Goal: Book appointment/travel/reservation

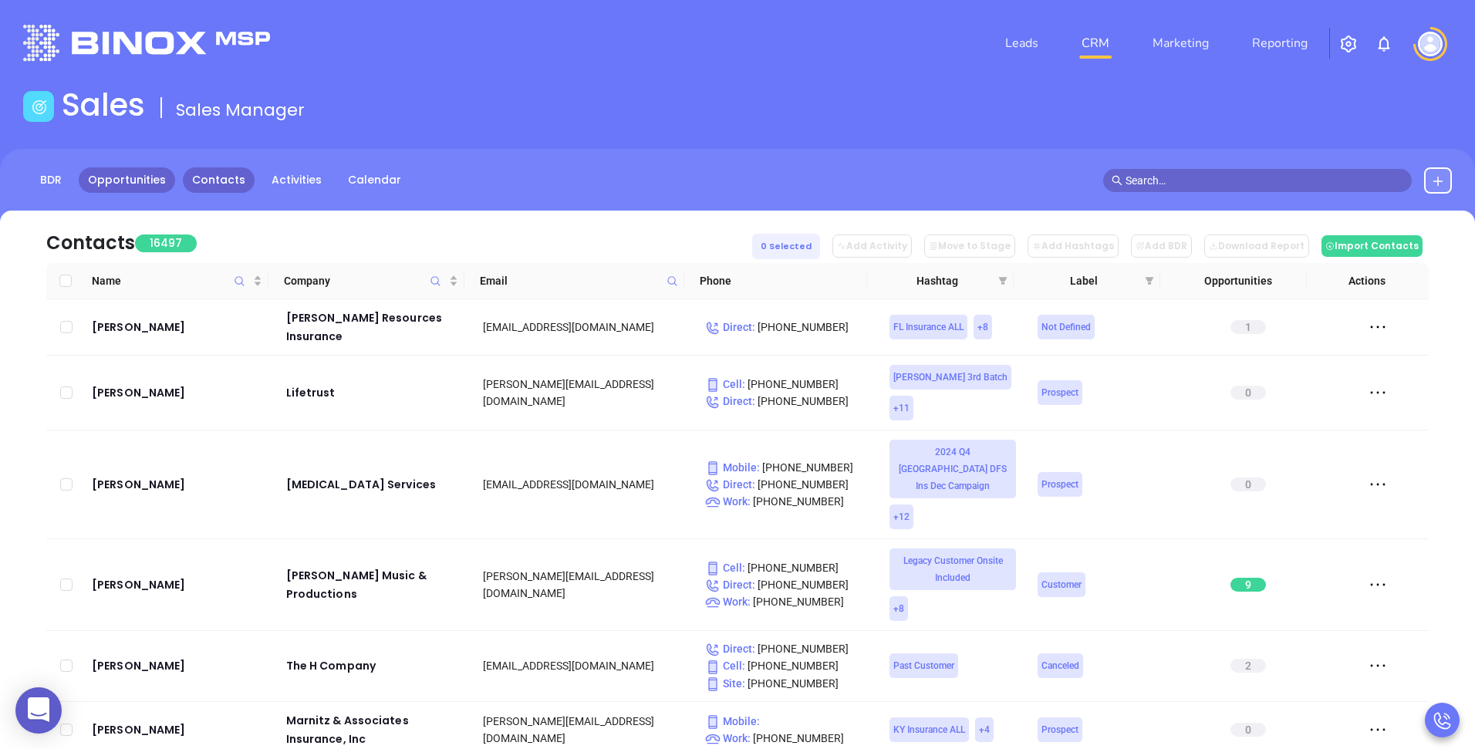
click at [142, 175] on link "Opportunities" at bounding box center [127, 179] width 96 height 25
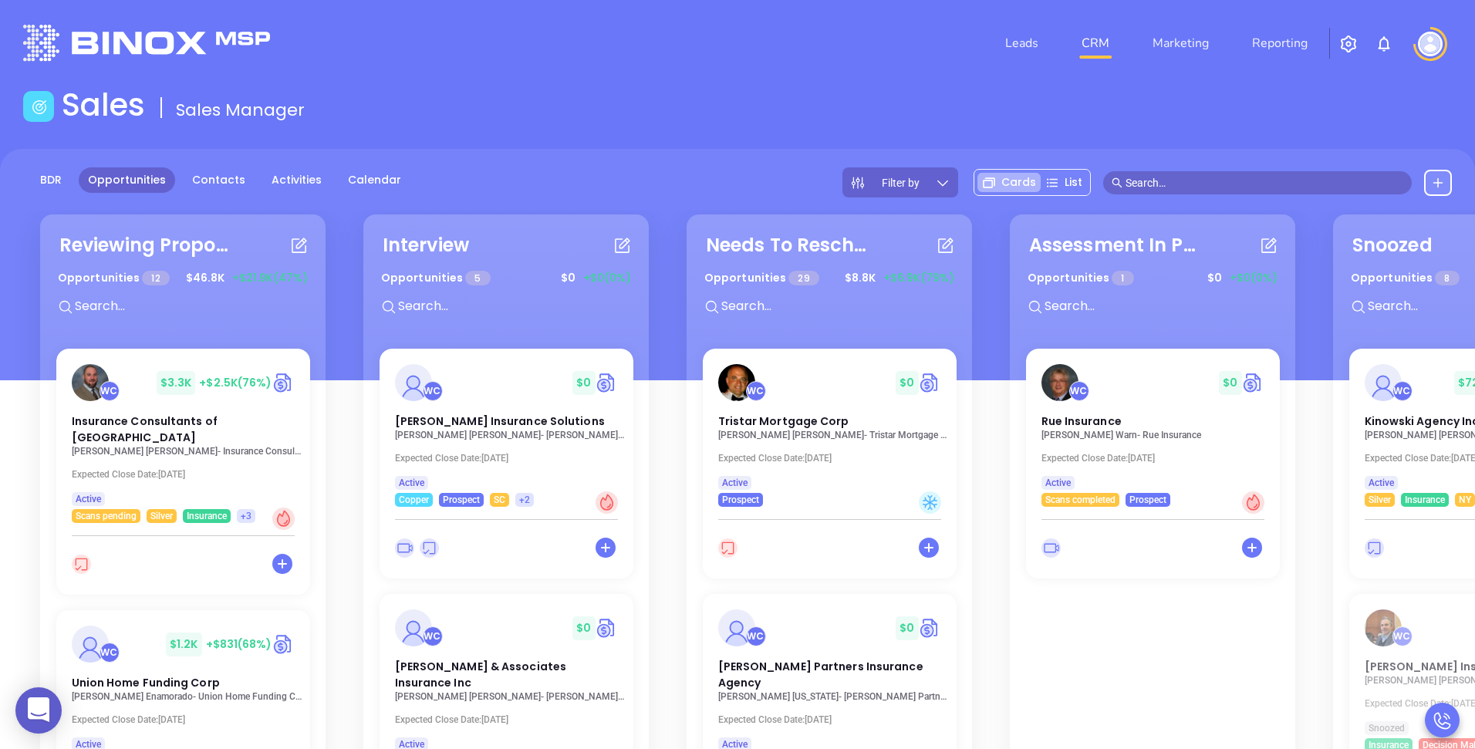
click at [800, 164] on div "BDR Opportunities Contacts Activities Calendar Filter by Cards List" at bounding box center [737, 264] width 1475 height 231
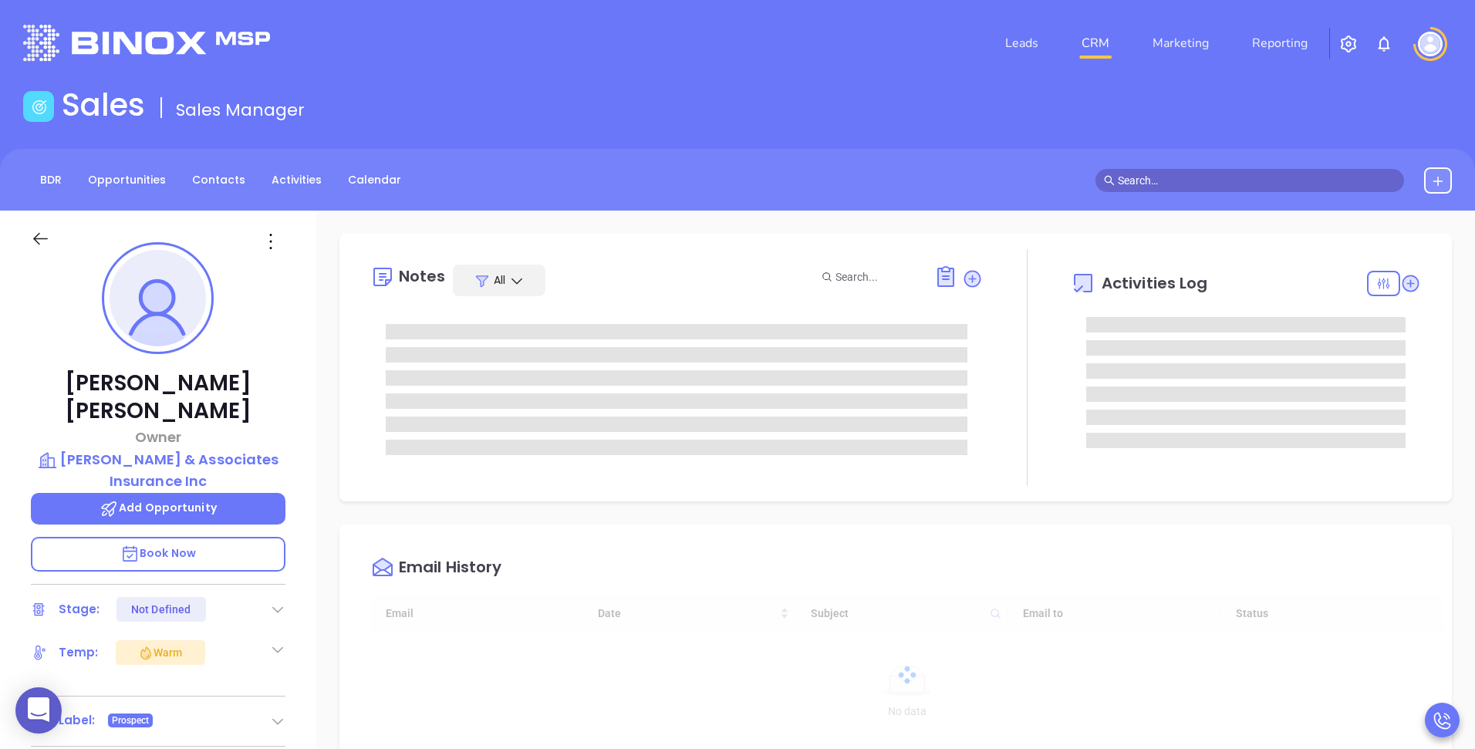
type input "[DATE]"
type input "[PERSON_NAME]"
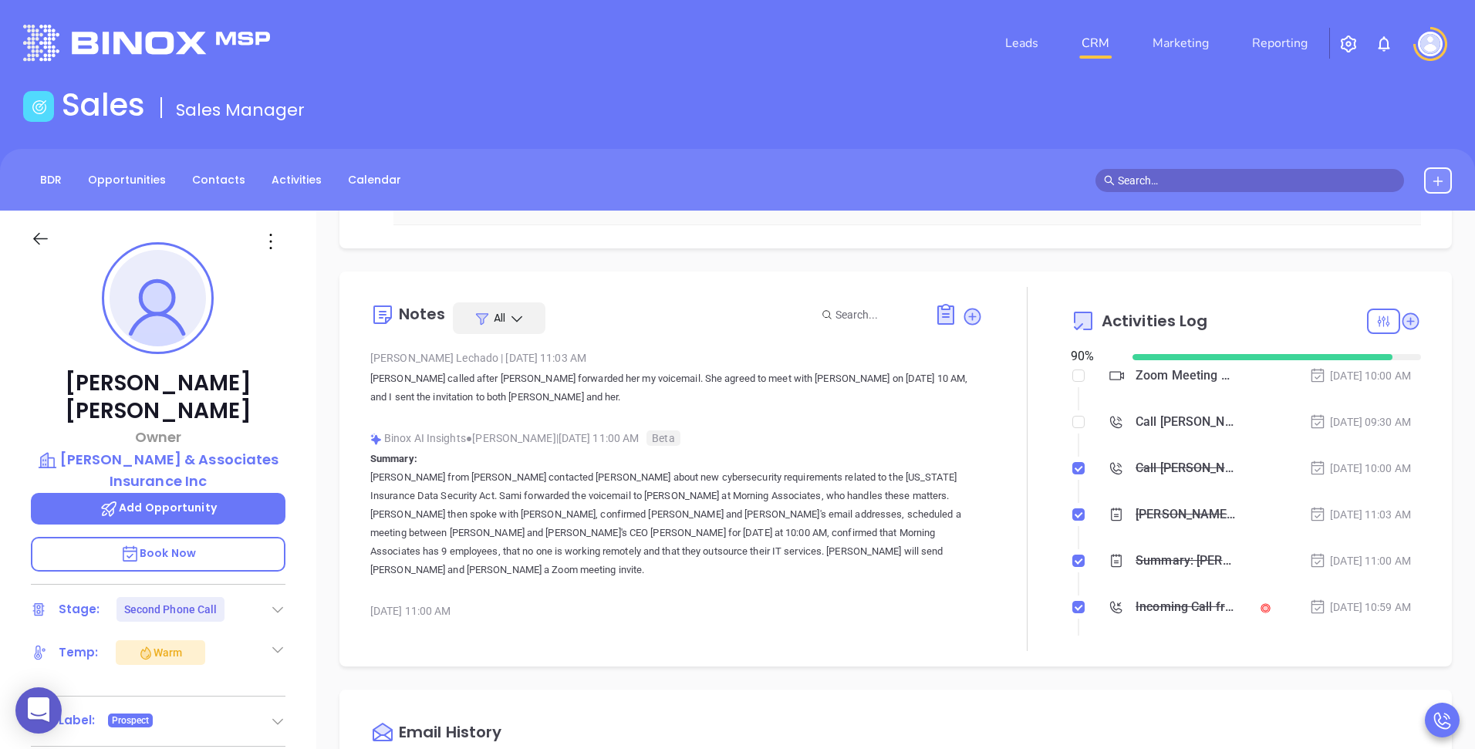
scroll to position [201, 0]
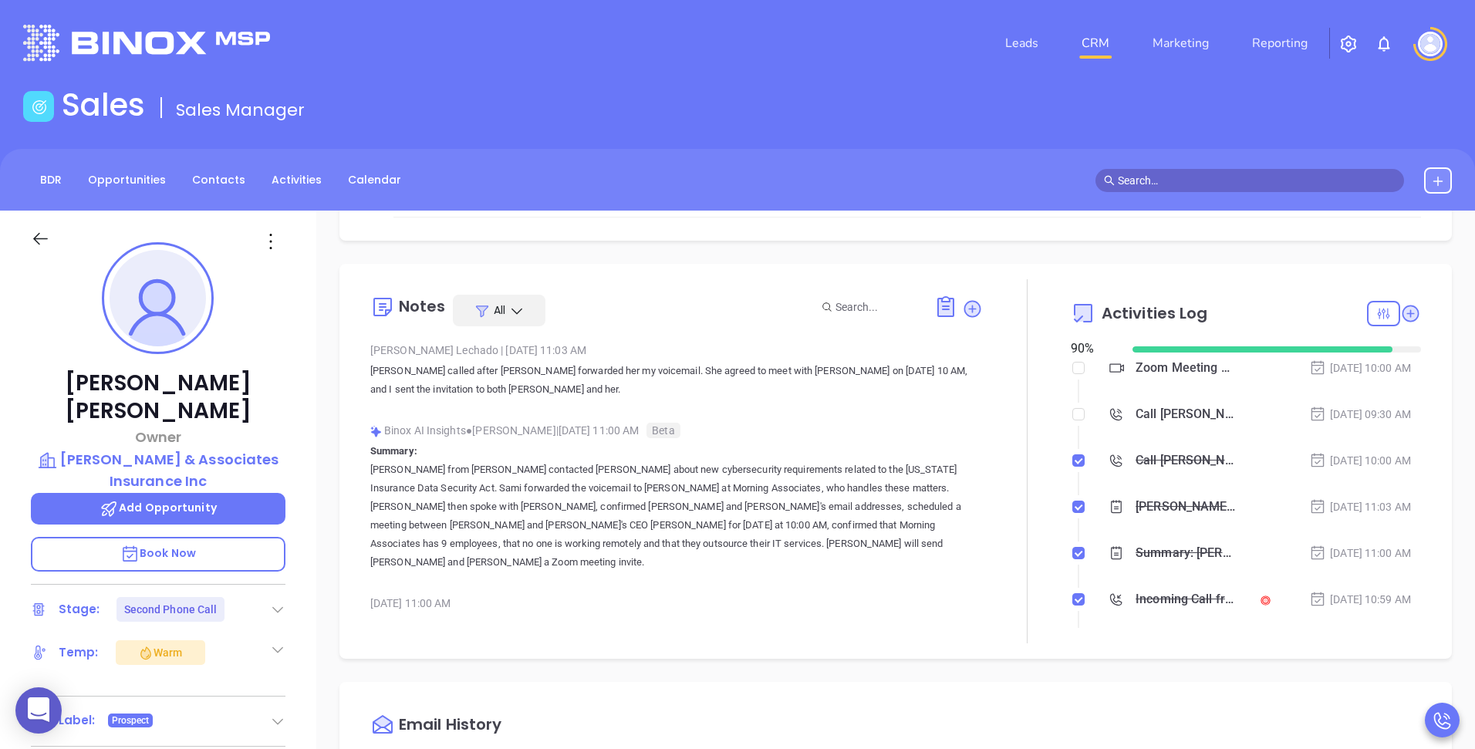
click at [1136, 373] on div "Zoom Meeting with [PERSON_NAME]" at bounding box center [1187, 367] width 102 height 23
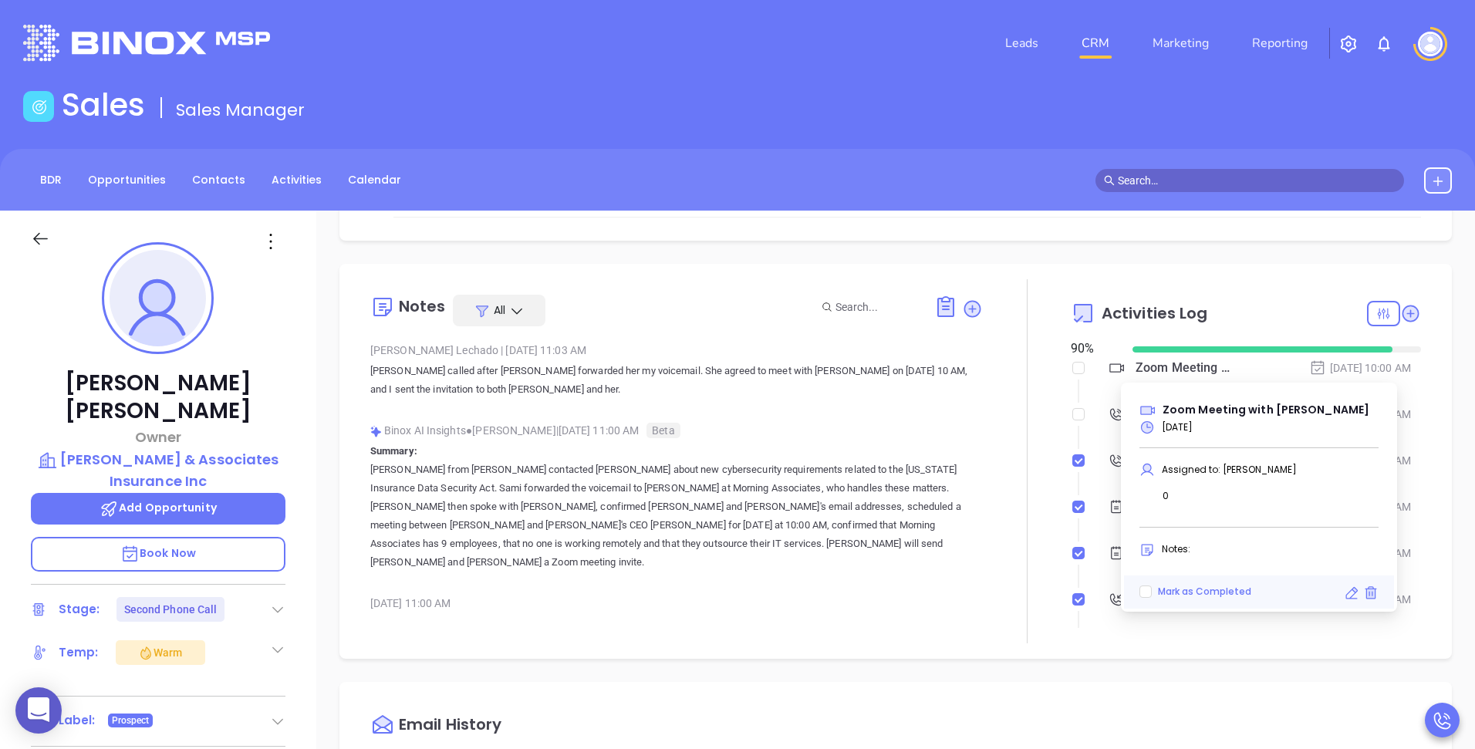
click at [1147, 311] on span "Activities Log" at bounding box center [1155, 313] width 106 height 15
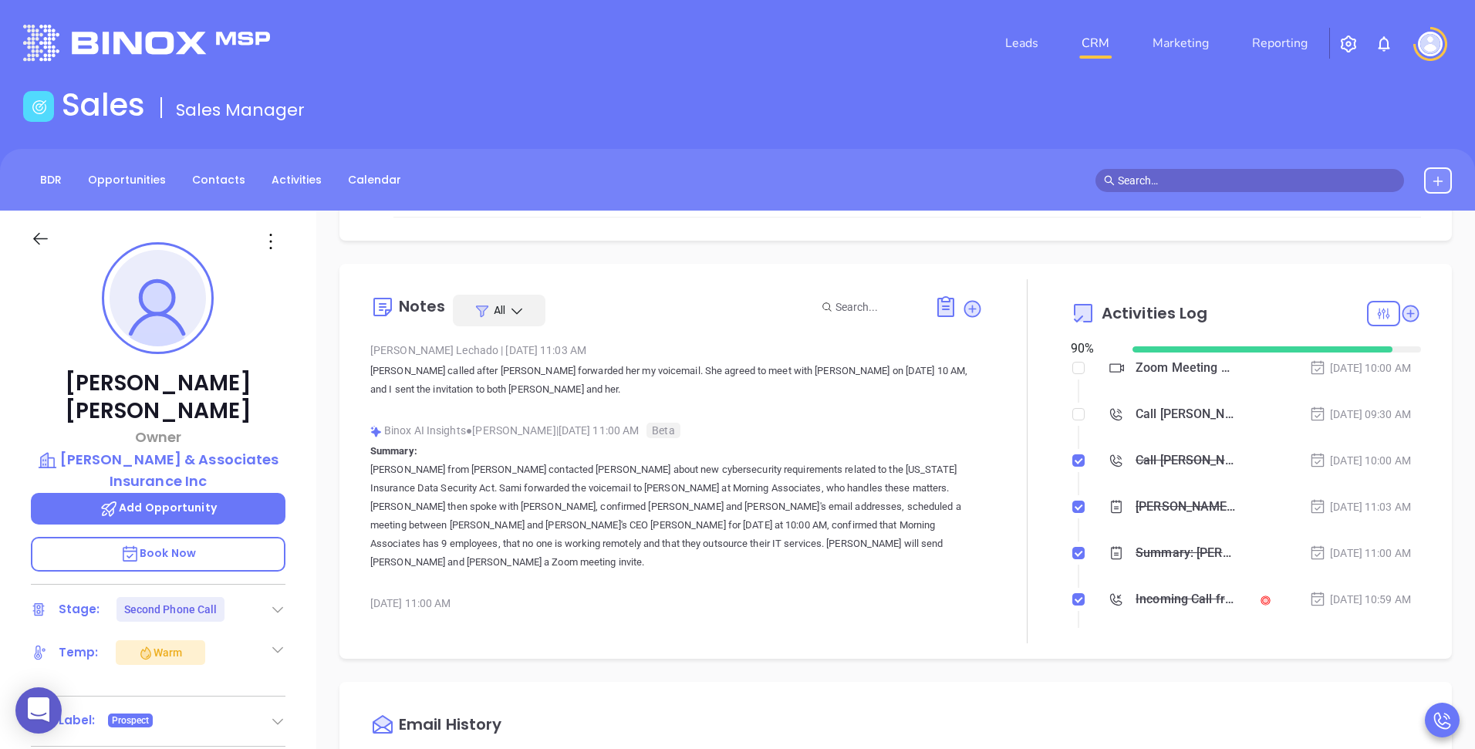
click at [1140, 414] on div "Call [PERSON_NAME] to follow up" at bounding box center [1187, 414] width 102 height 23
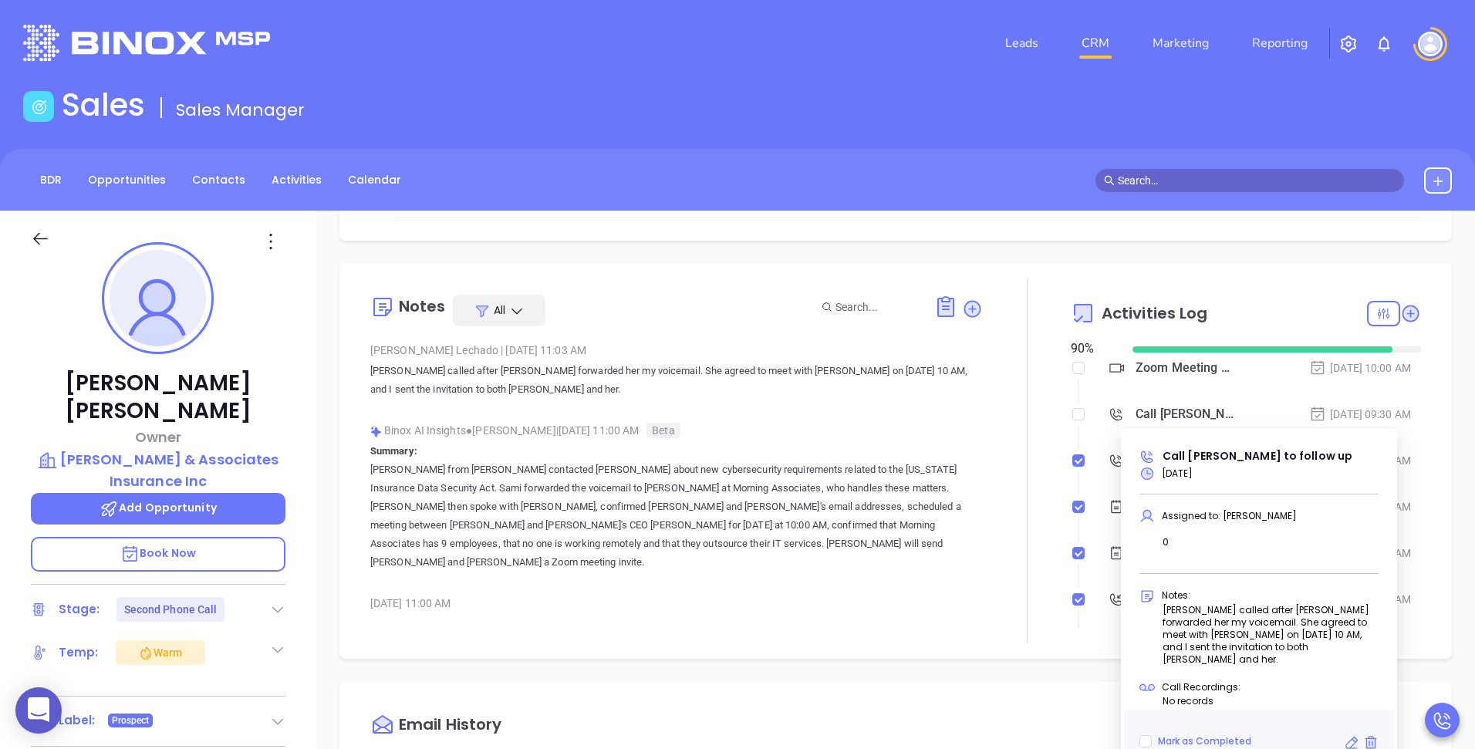
click at [1175, 324] on div "Activities Log" at bounding box center [1139, 313] width 137 height 37
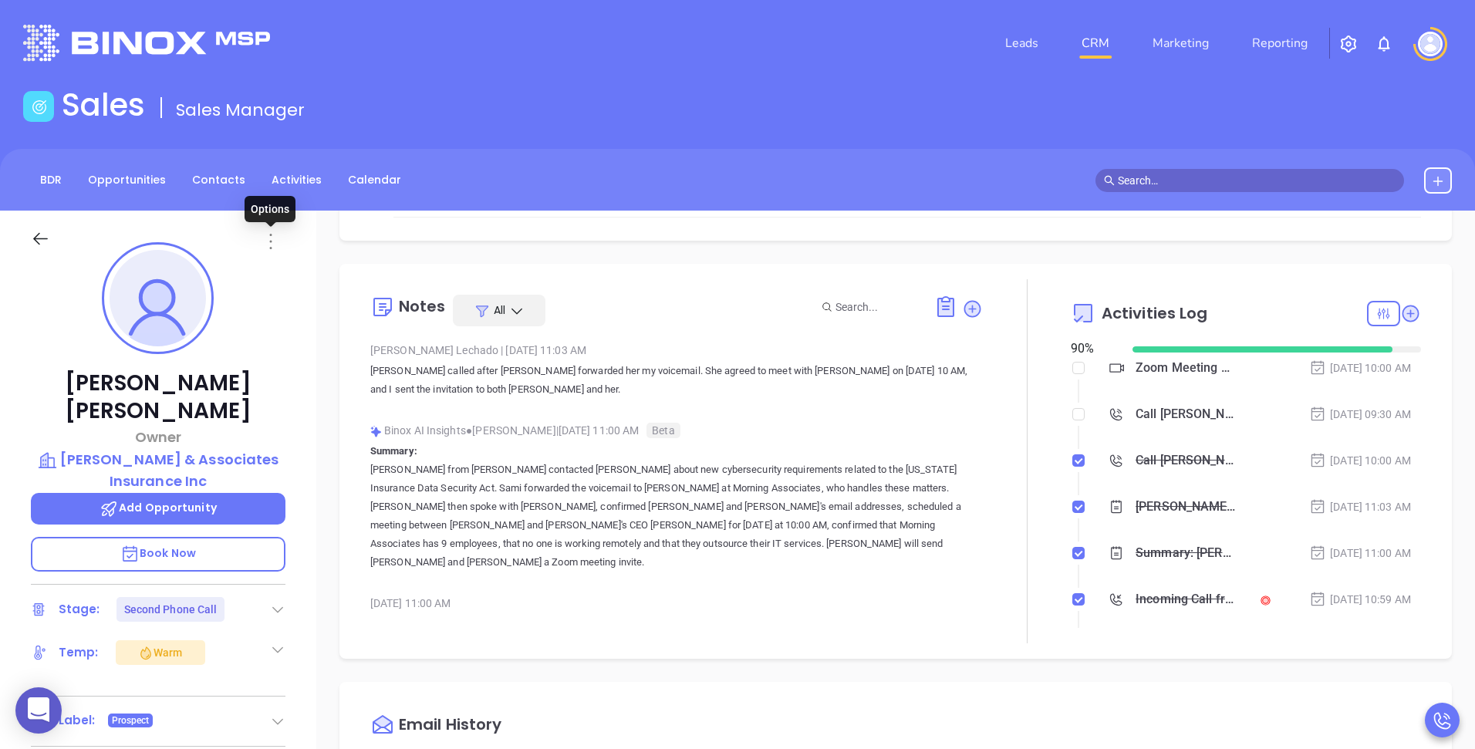
click at [269, 241] on icon at bounding box center [270, 241] width 2 height 15
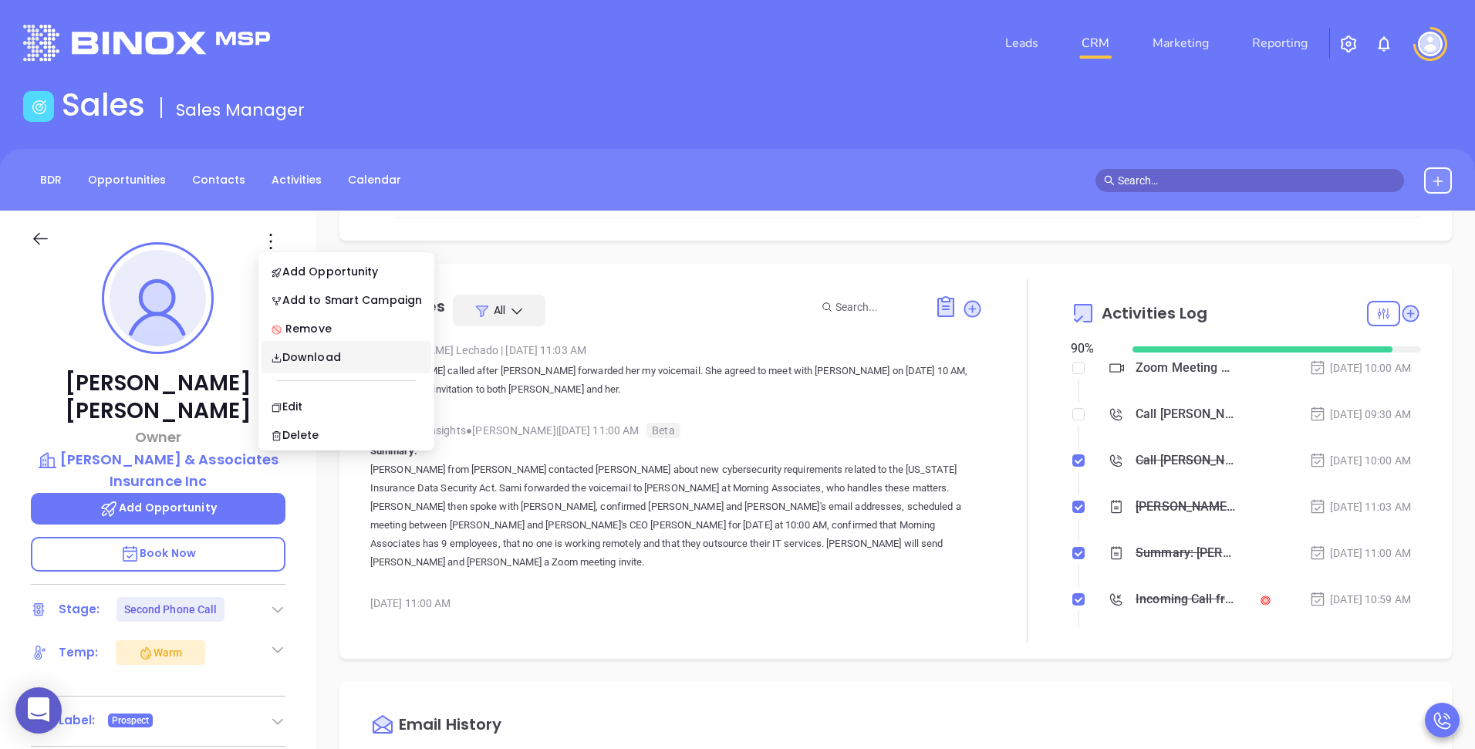
click at [701, 481] on p "[PERSON_NAME] from [PERSON_NAME] contacted [PERSON_NAME] about new cybersecurit…" at bounding box center [676, 516] width 613 height 111
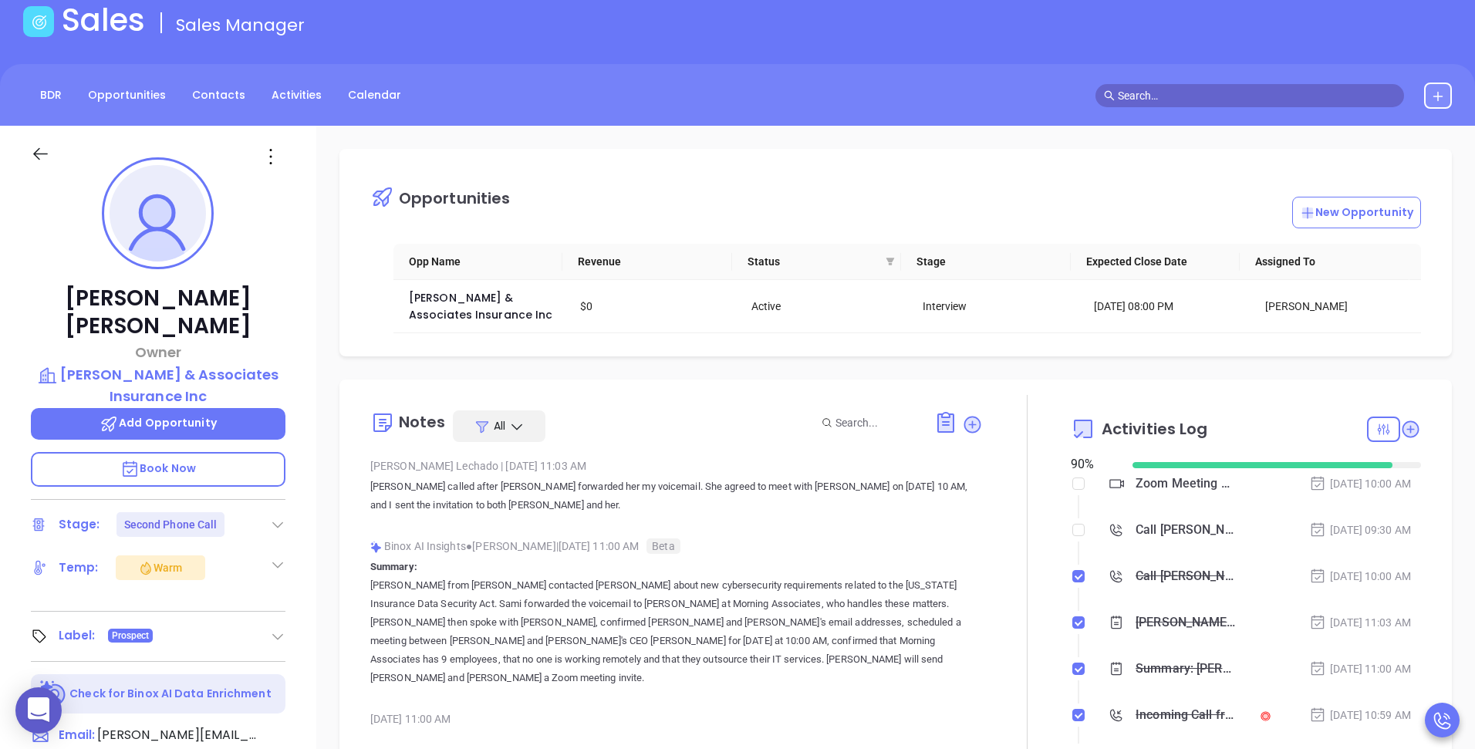
scroll to position [0, 0]
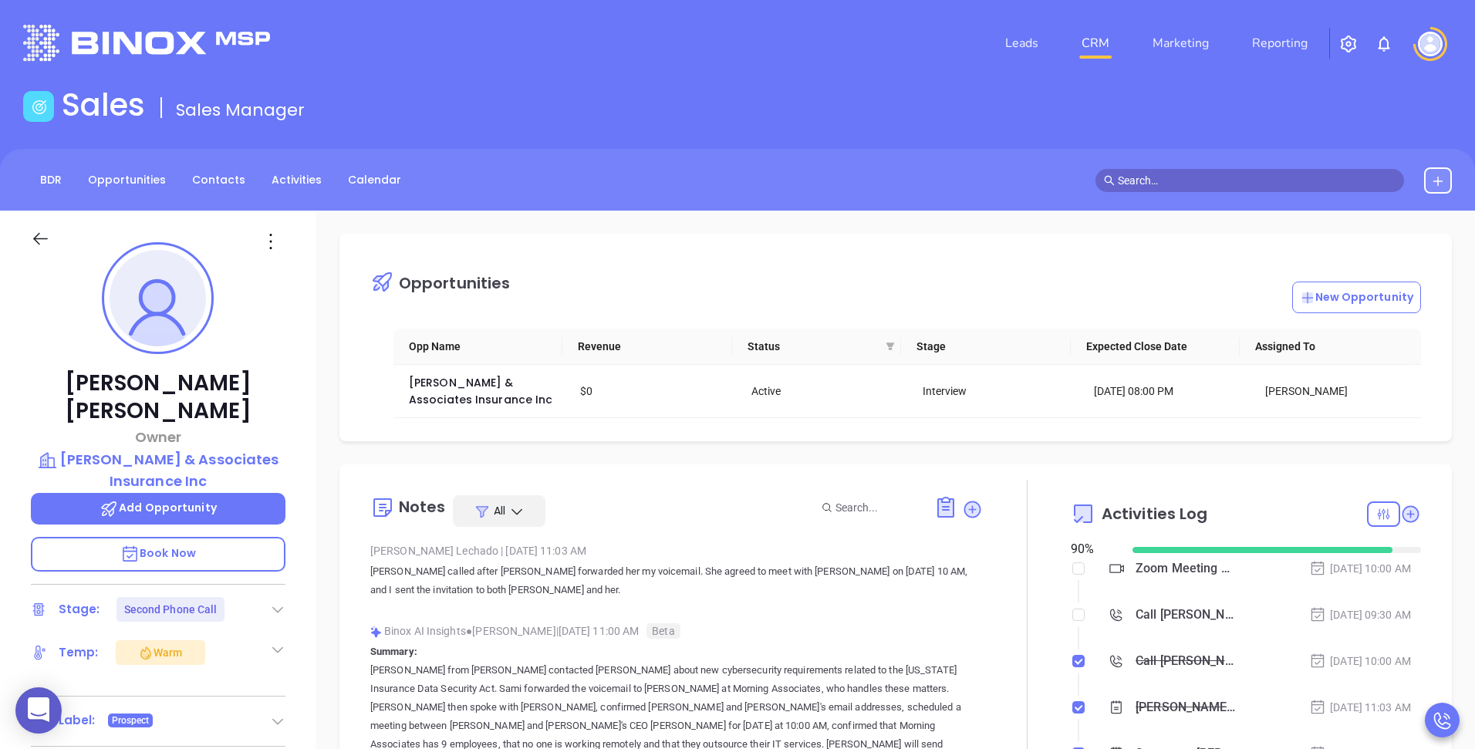
click at [322, 308] on div "Opportunities New Opportunity Opp Name Revenue Status Stage Expected Close Date…" at bounding box center [895, 751] width 1159 height 1080
click at [195, 545] on span "Book Now" at bounding box center [158, 552] width 76 height 15
click at [757, 186] on div "BDR Opportunities Contacts Activities Calendar" at bounding box center [737, 180] width 1475 height 26
click at [772, 154] on div "BDR Opportunities Contacts Activities Calendar" at bounding box center [737, 180] width 1475 height 62
click at [717, 213] on div "Opportunities New Opportunity Opp Name Revenue Status Stage Expected Close Date…" at bounding box center [895, 751] width 1159 height 1080
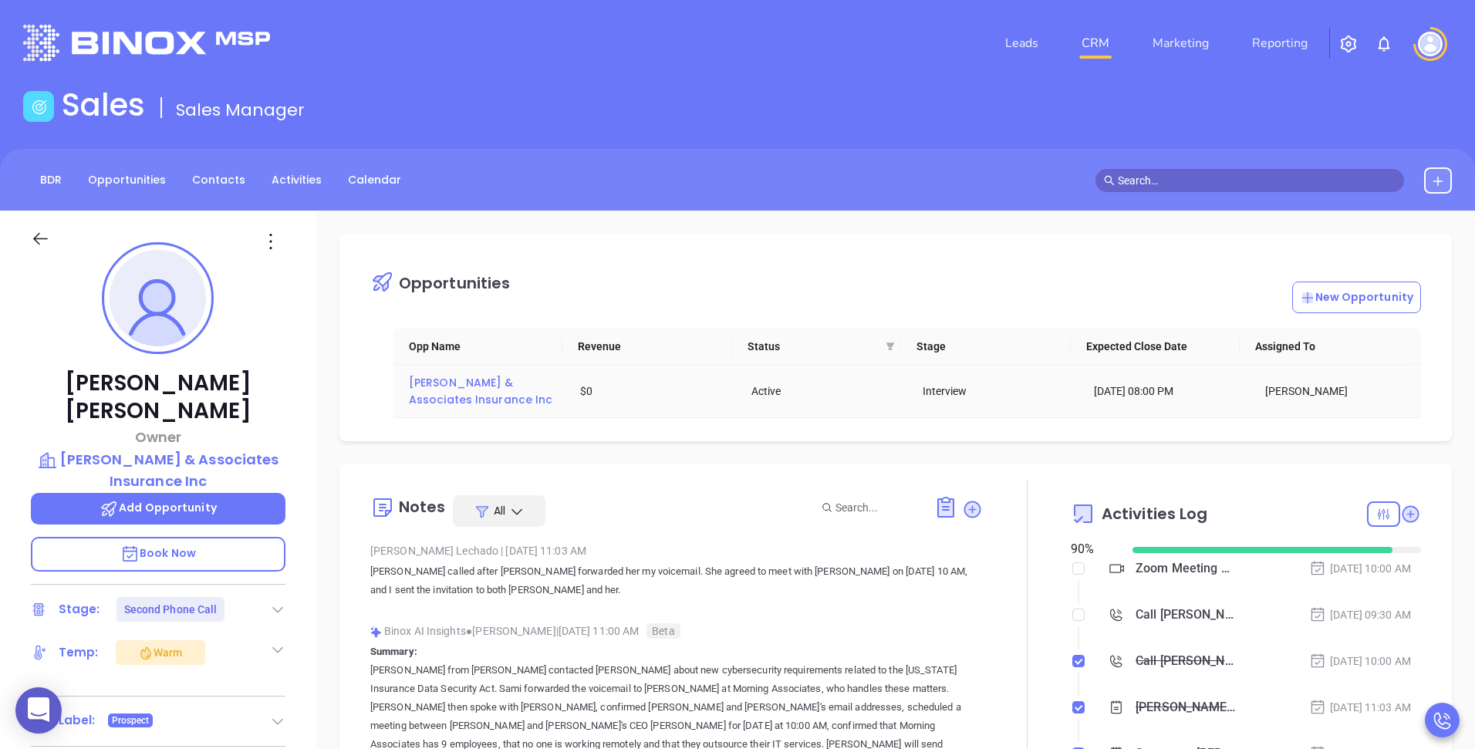
click at [454, 387] on span "[PERSON_NAME] & Associates Insurance Inc" at bounding box center [481, 391] width 144 height 32
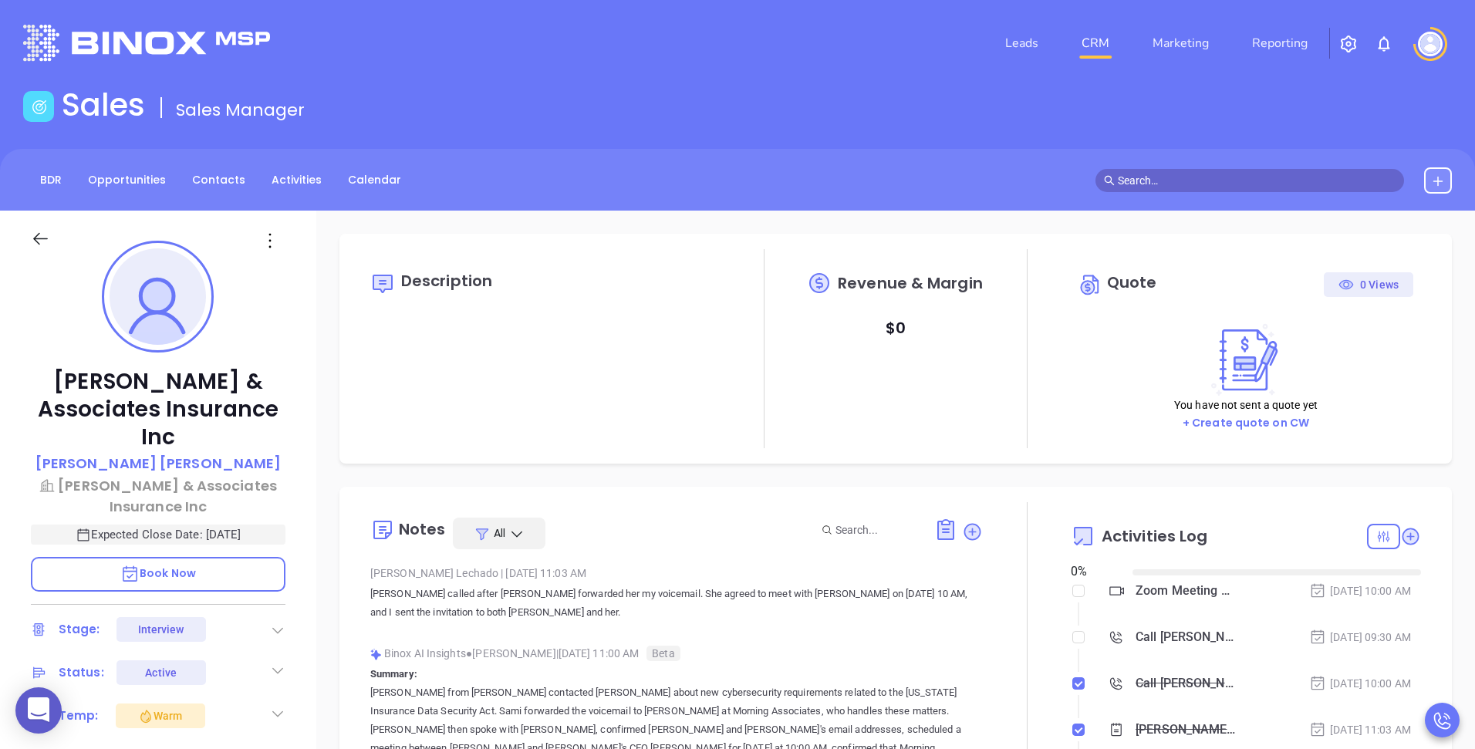
type input "[DATE]"
type input "[PERSON_NAME]"
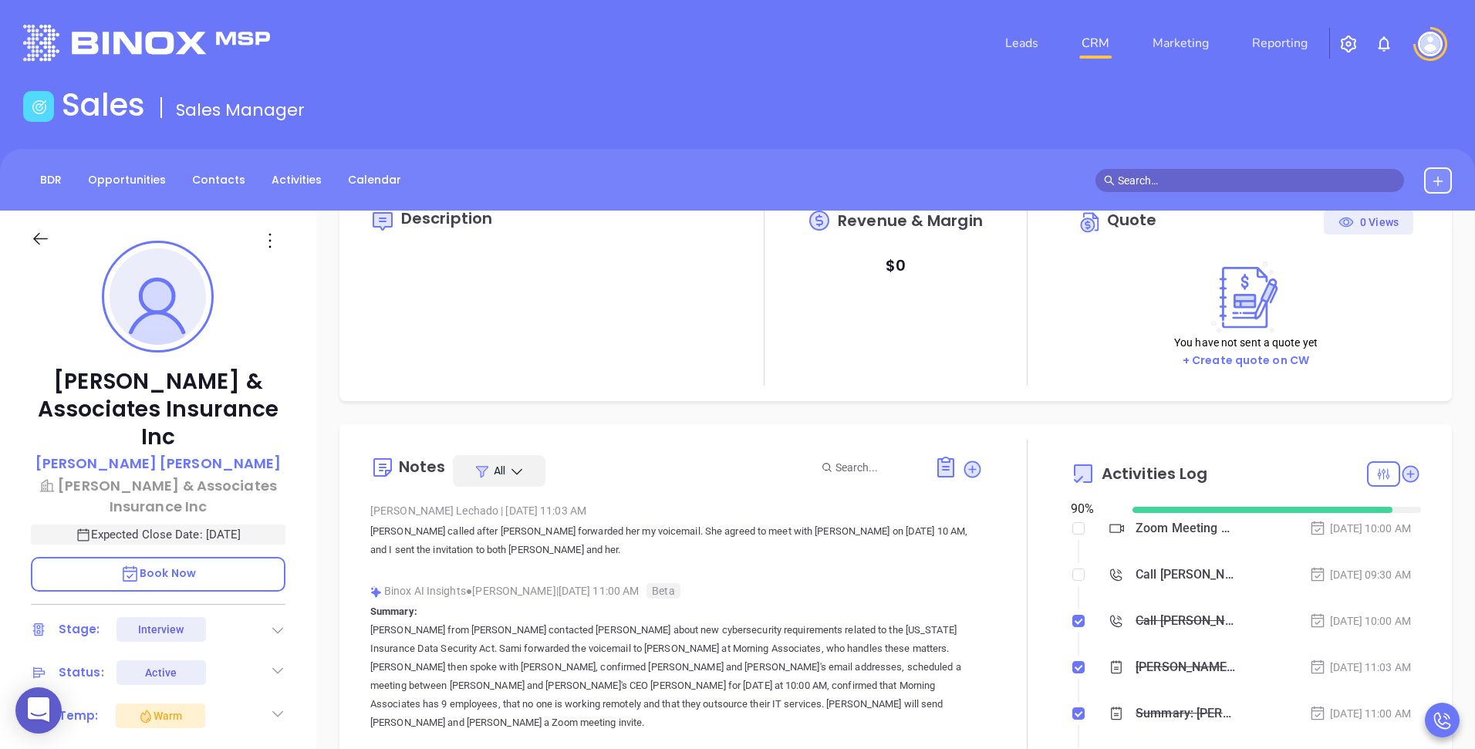
scroll to position [245, 0]
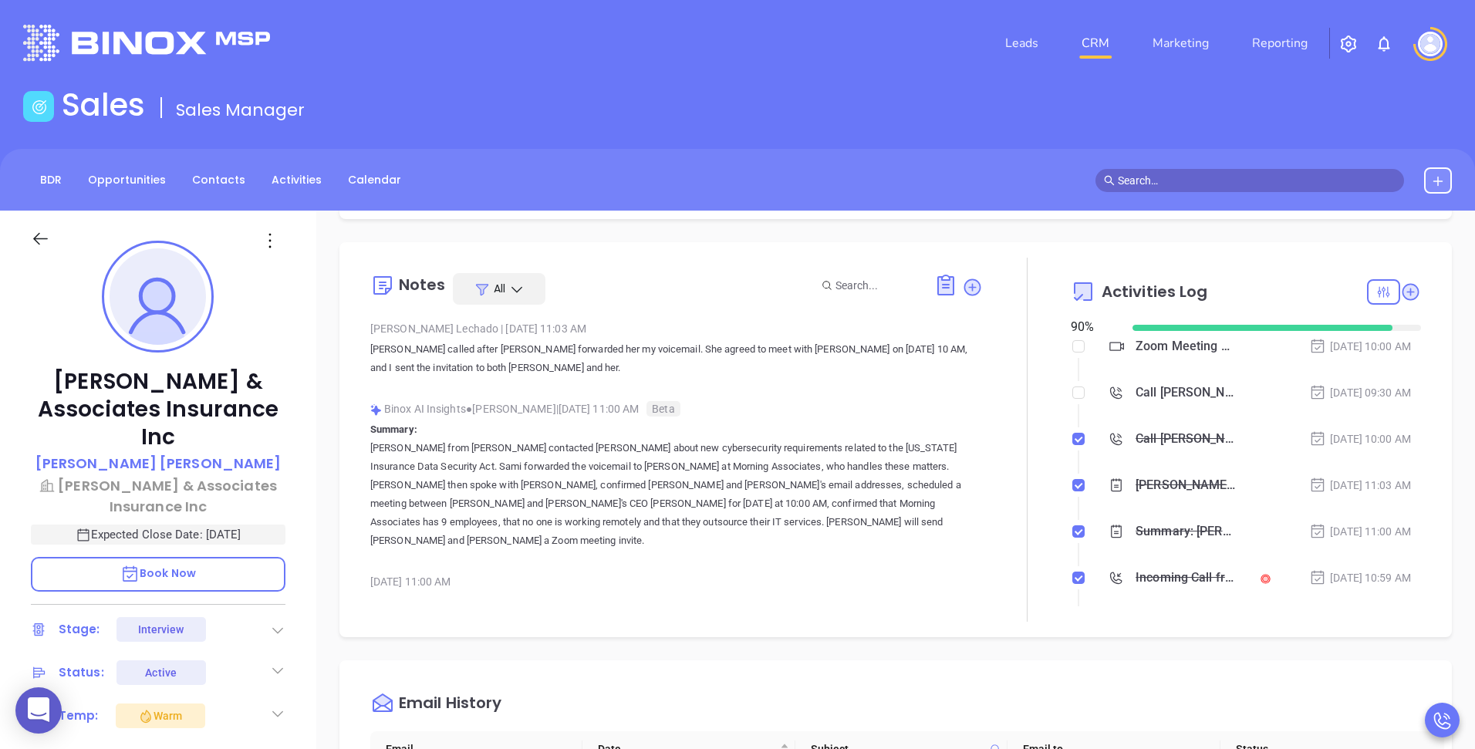
click at [1133, 218] on div "Description Revenue & Margin $ 0 Quote 0 Views You have not sent a quote yet + …" at bounding box center [895, 104] width 1113 height 230
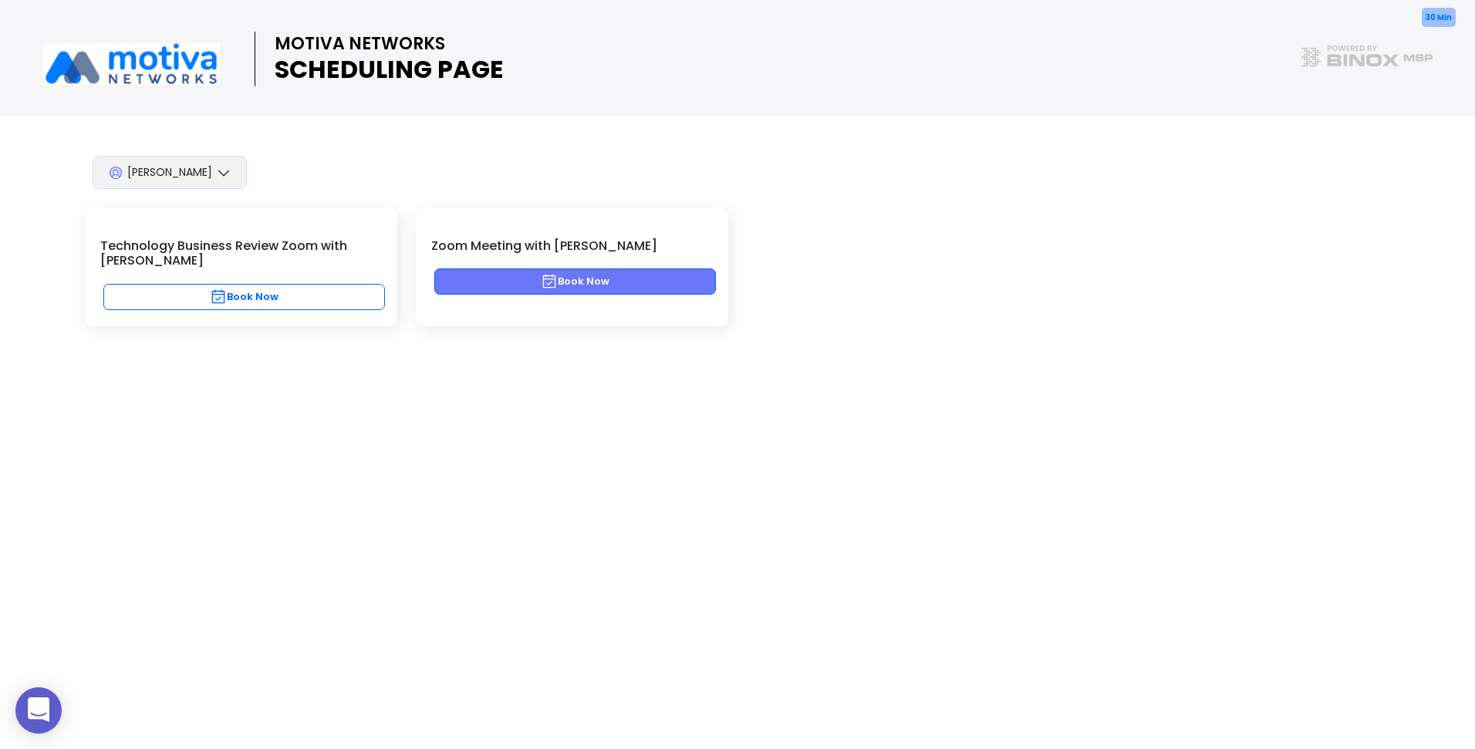
click at [511, 283] on button "Book Now" at bounding box center [575, 282] width 282 height 26
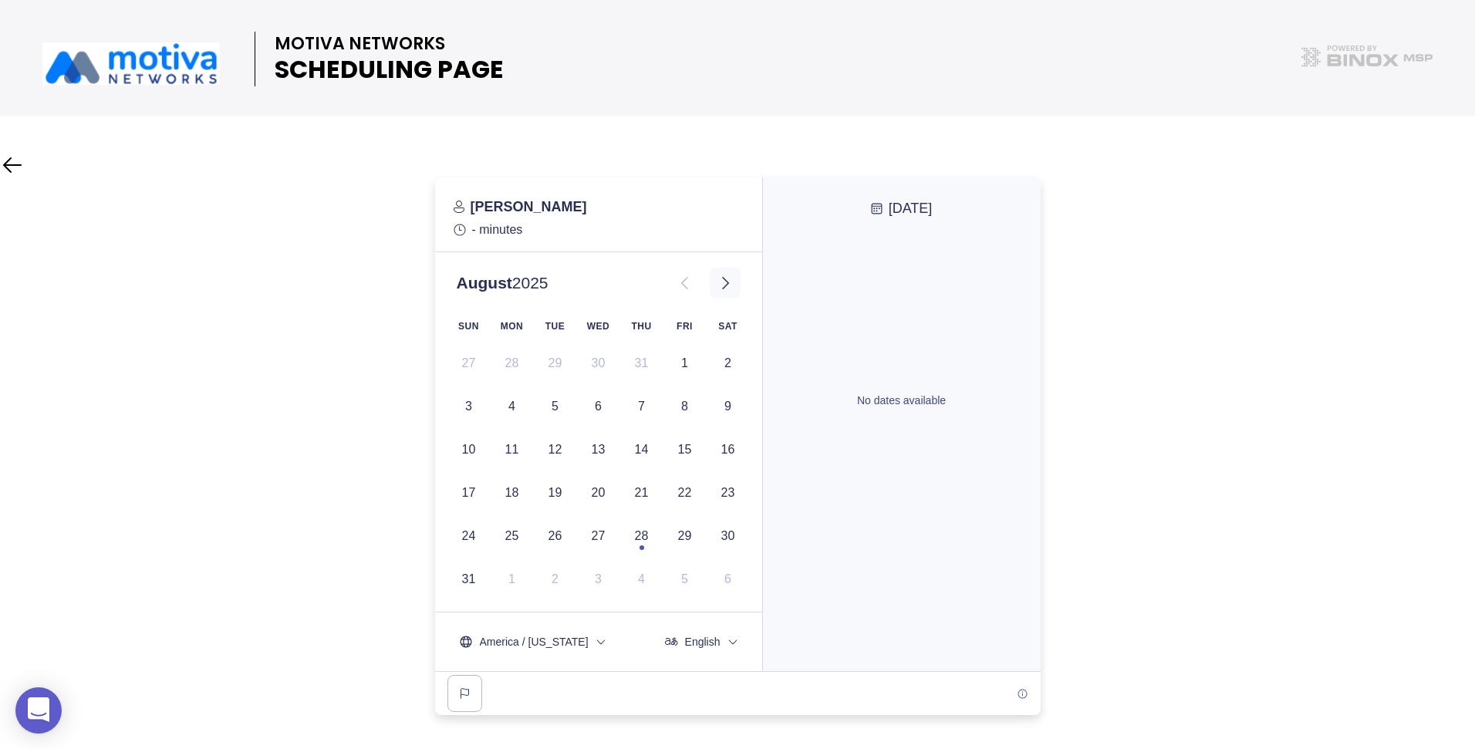
click at [727, 277] on icon at bounding box center [725, 283] width 19 height 19
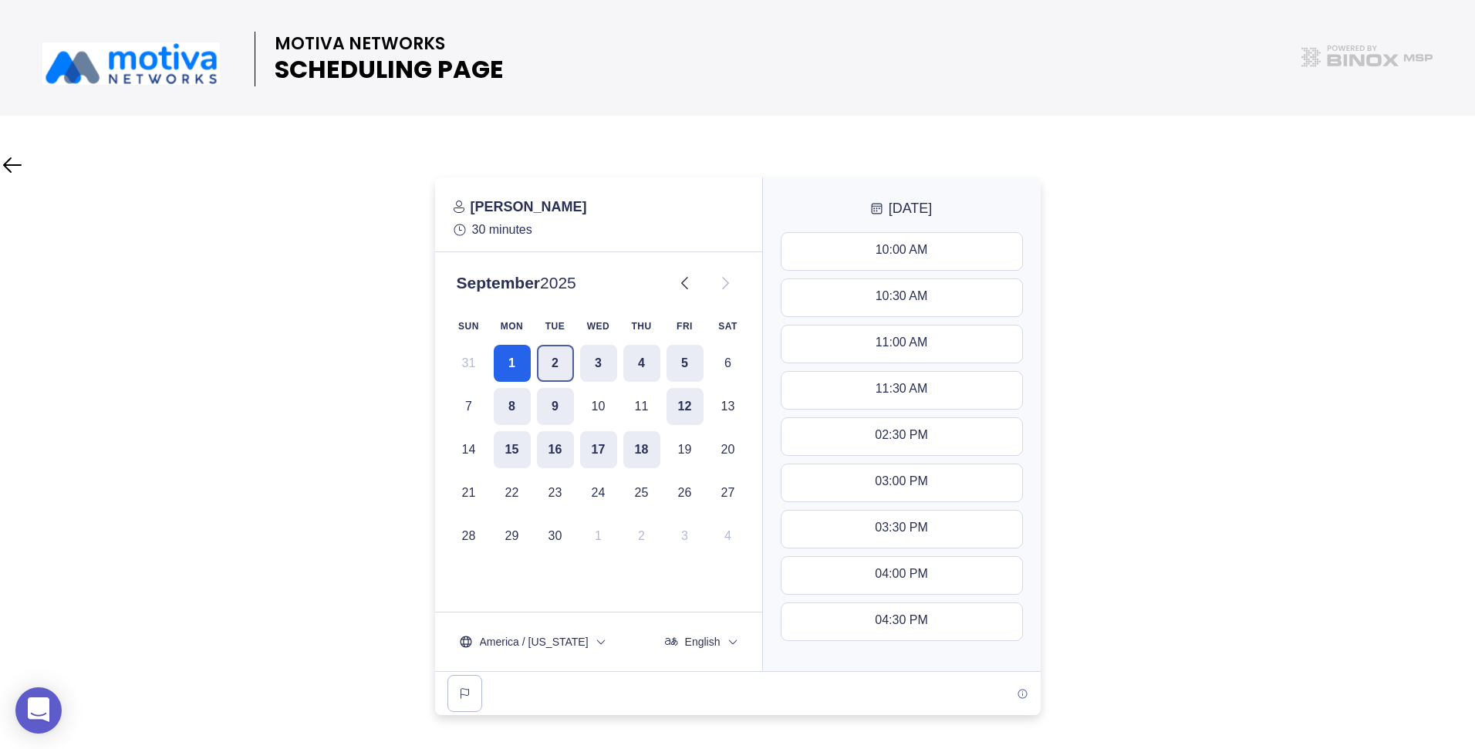
click at [549, 360] on button "2" at bounding box center [555, 363] width 37 height 37
